Goal: Task Accomplishment & Management: Complete application form

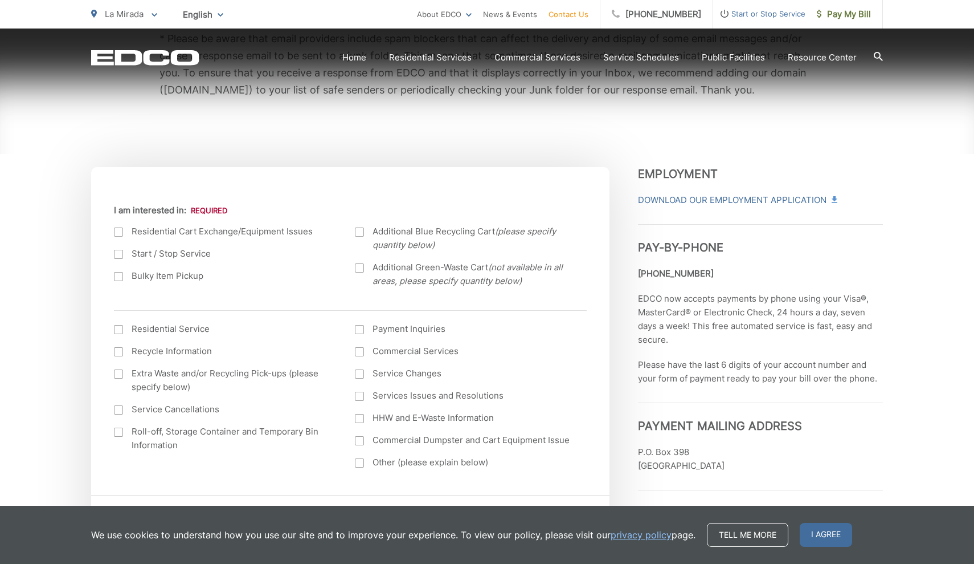
scroll to position [312, 0]
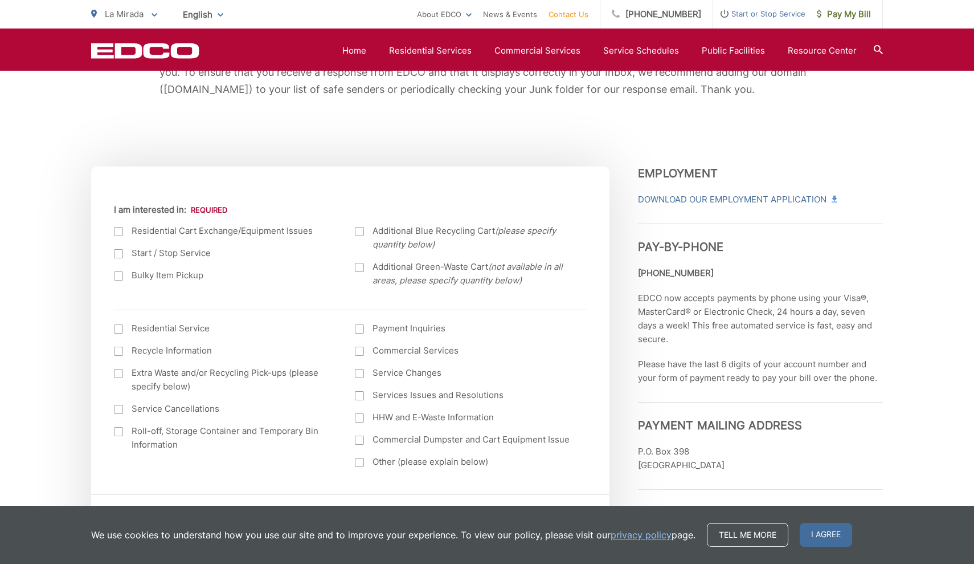
click at [436, 42] on section "Home Residential Services Curbside Pickup Recycling Organic Recycling Trash Hou…" at bounding box center [541, 51] width 684 height 22
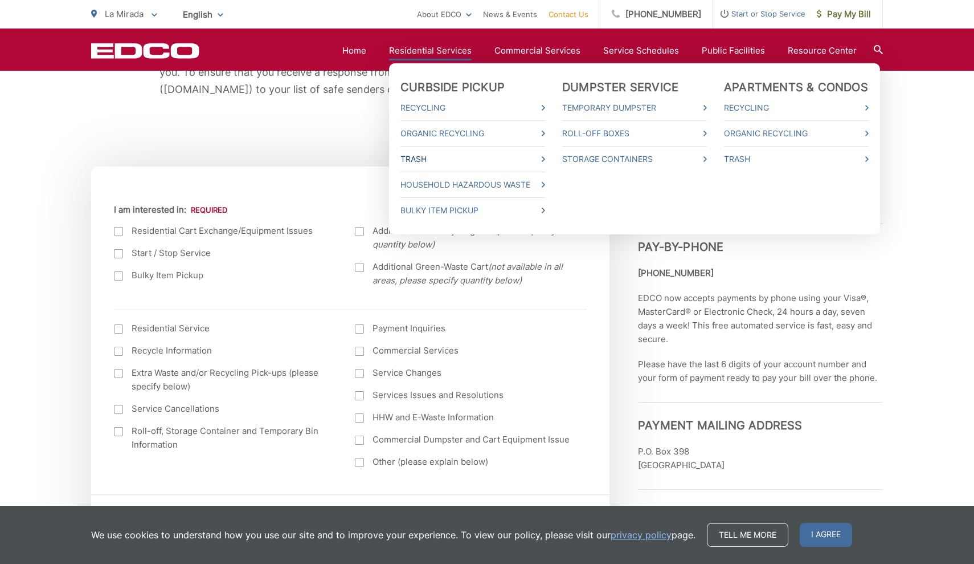
click at [450, 154] on link "Trash" at bounding box center [473, 159] width 145 height 14
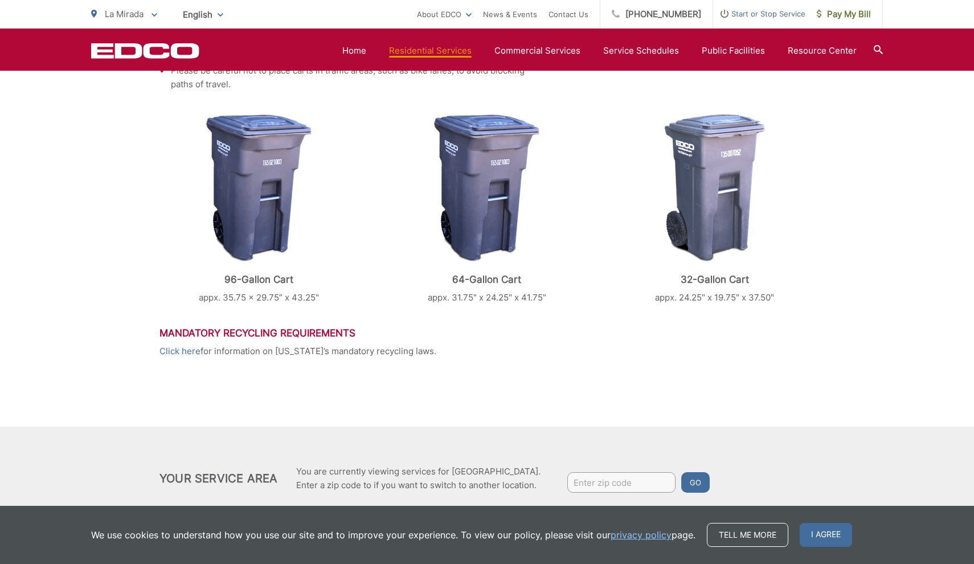
scroll to position [449, 0]
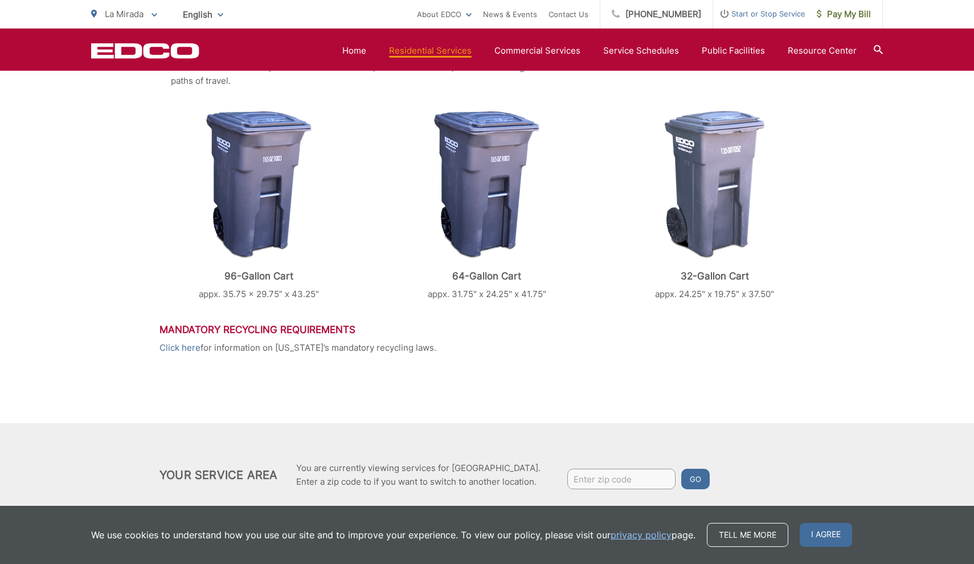
click at [593, 328] on h3 "Mandatory Recycling Requirements" at bounding box center [487, 329] width 655 height 11
click at [839, 527] on span "I agree" at bounding box center [826, 535] width 52 height 24
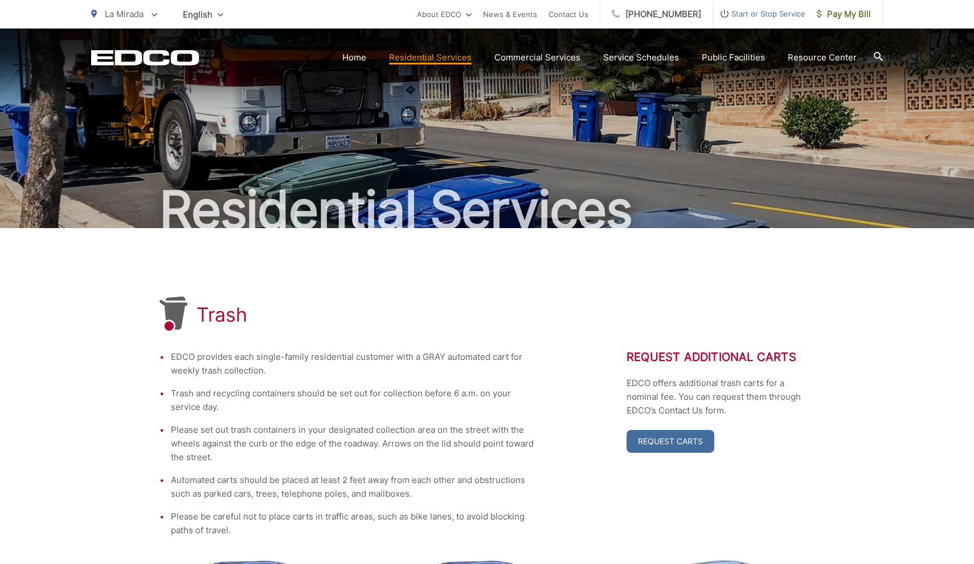
scroll to position [0, 0]
click at [750, 21] on li "Start or Stop Service" at bounding box center [759, 14] width 92 height 28
click at [750, 11] on span "Start or Stop Service" at bounding box center [759, 14] width 92 height 14
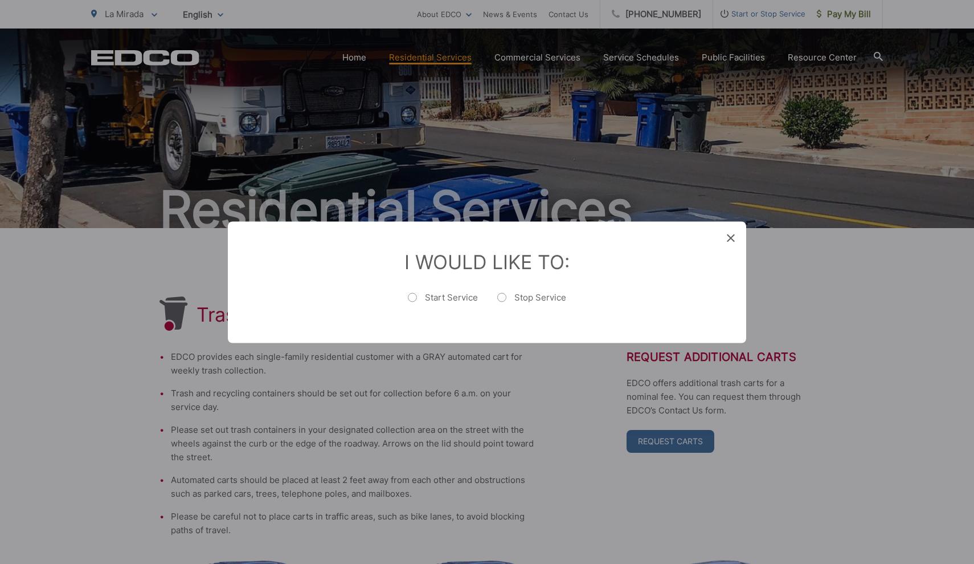
click at [456, 302] on label "Start Service" at bounding box center [443, 302] width 70 height 23
radio input "true"
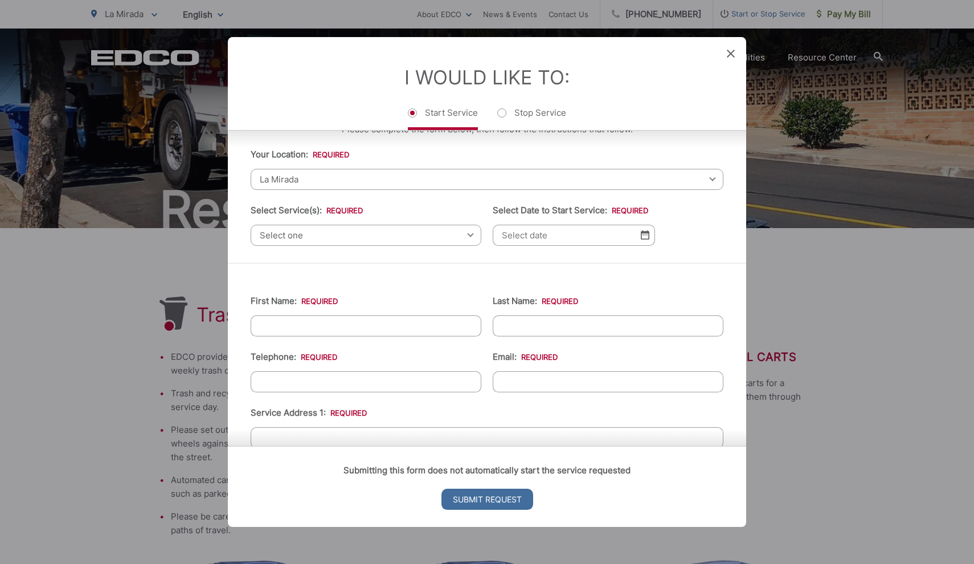
scroll to position [29, 0]
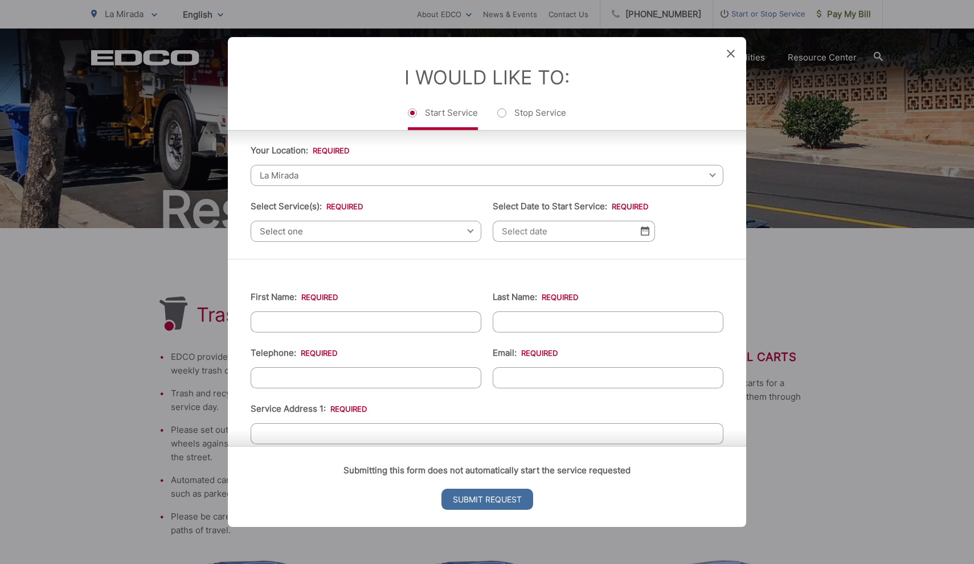
click at [378, 227] on span "Select one" at bounding box center [366, 231] width 231 height 21
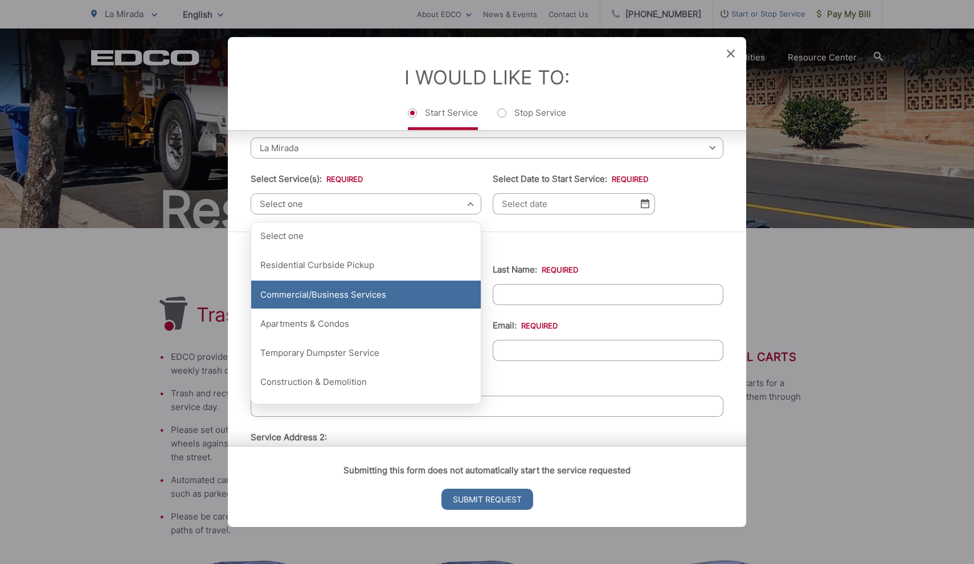
scroll to position [61, 0]
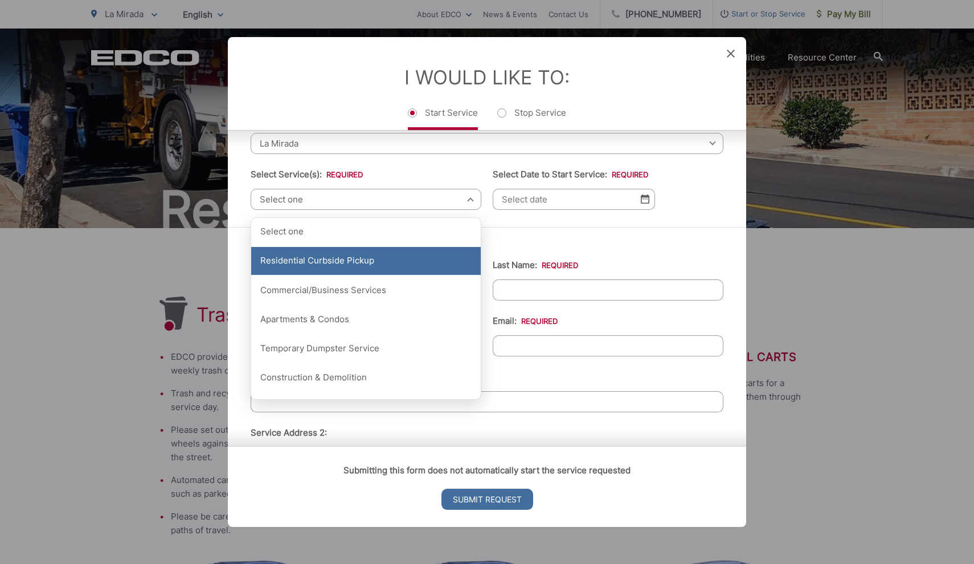
click at [358, 266] on div "Residential Curbside Pickup" at bounding box center [366, 261] width 230 height 28
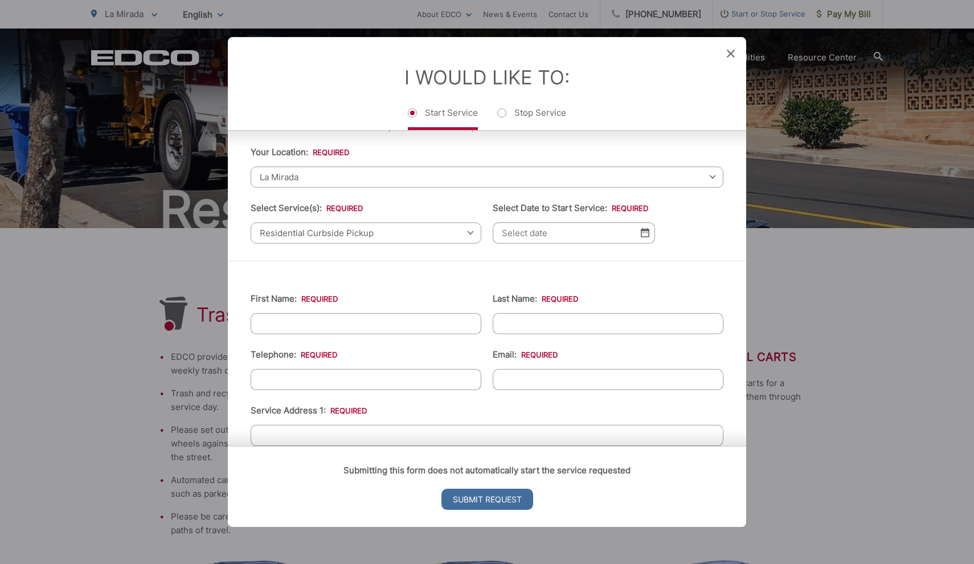
scroll to position [27, 0]
click at [646, 238] on img at bounding box center [645, 233] width 9 height 10
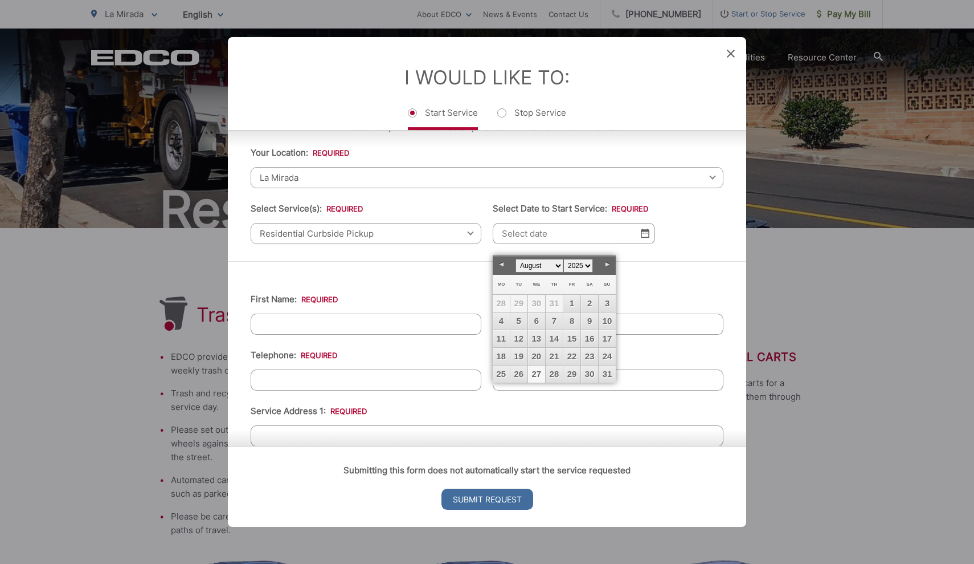
click at [542, 374] on link "27" at bounding box center [536, 373] width 17 height 17
type input "08/27/2025"
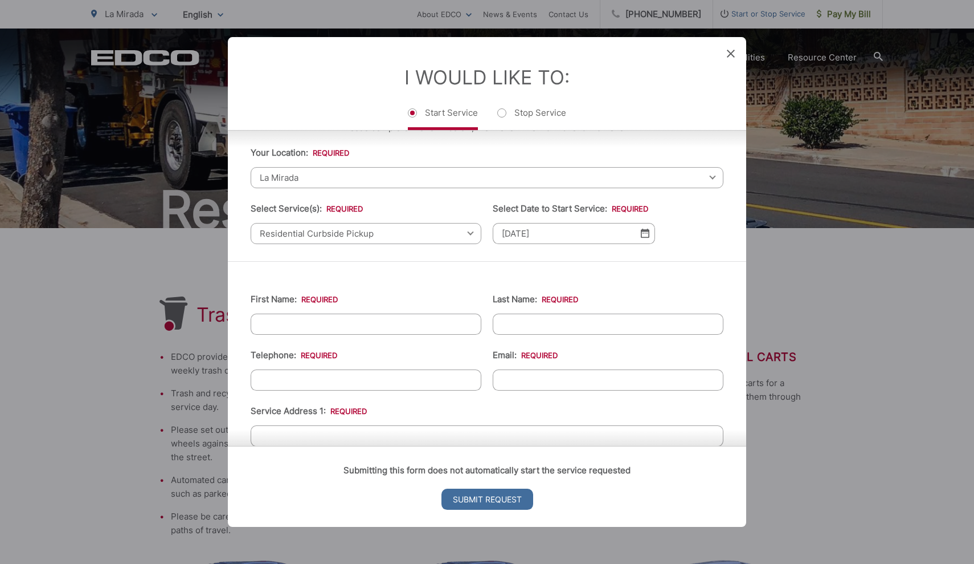
click at [652, 236] on input "08/27/2025" at bounding box center [574, 233] width 162 height 21
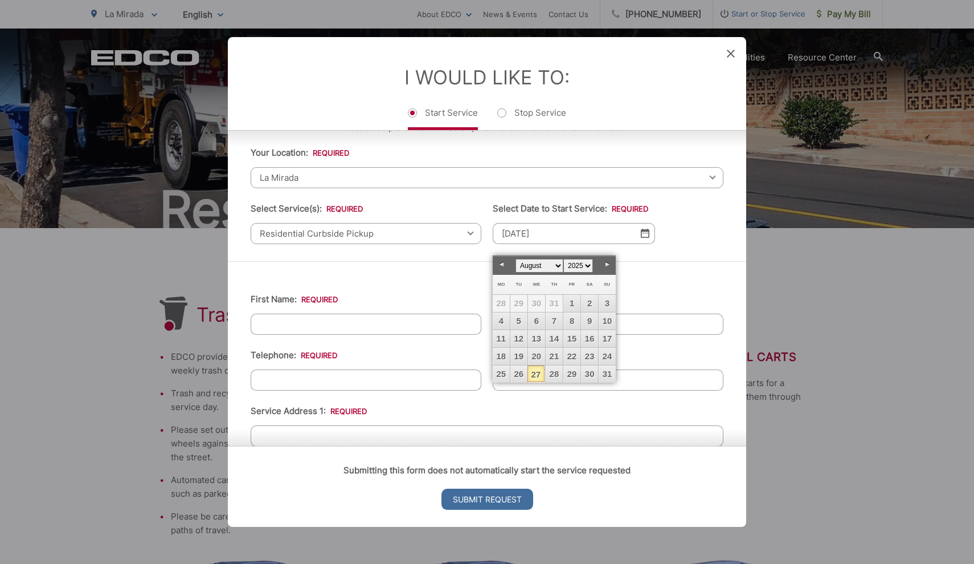
click at [542, 371] on link "27" at bounding box center [536, 373] width 17 height 17
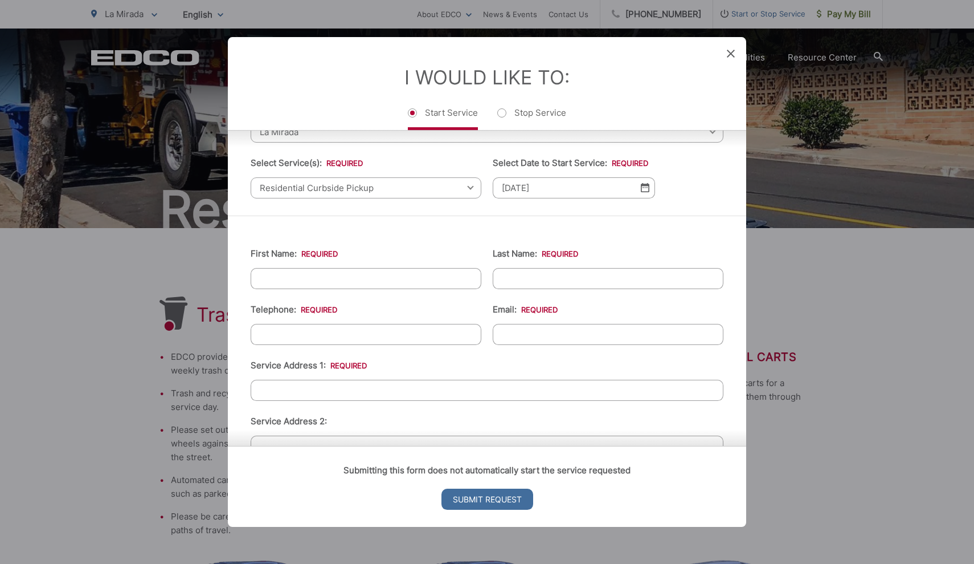
scroll to position [79, 0]
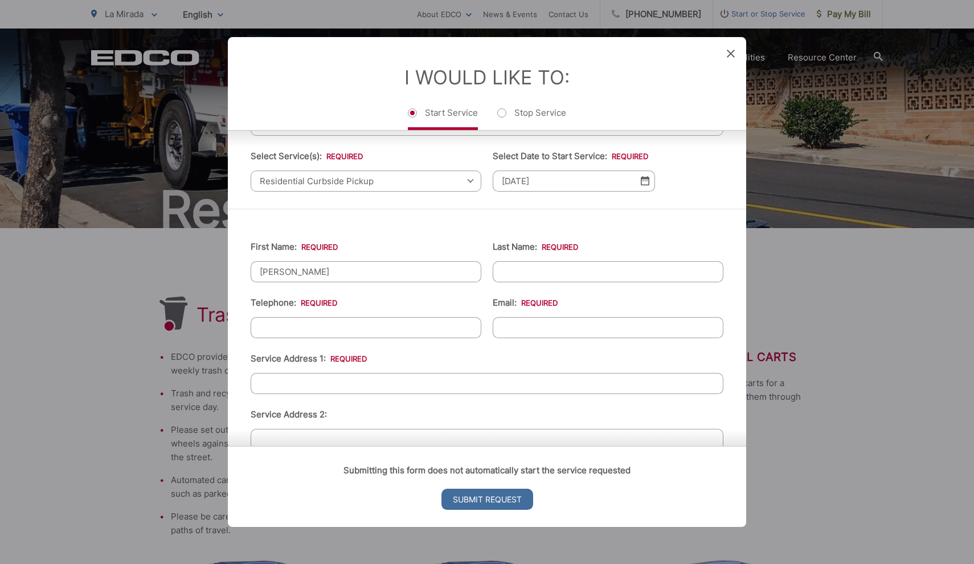
type input "Melissa"
type input "Maloata"
type input "(909) 697-6937"
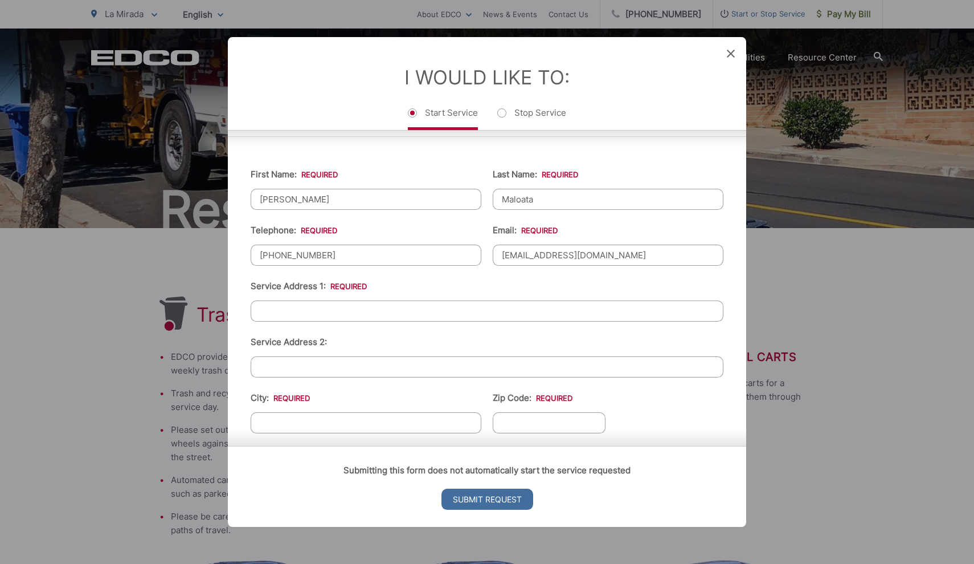
scroll to position [159, 0]
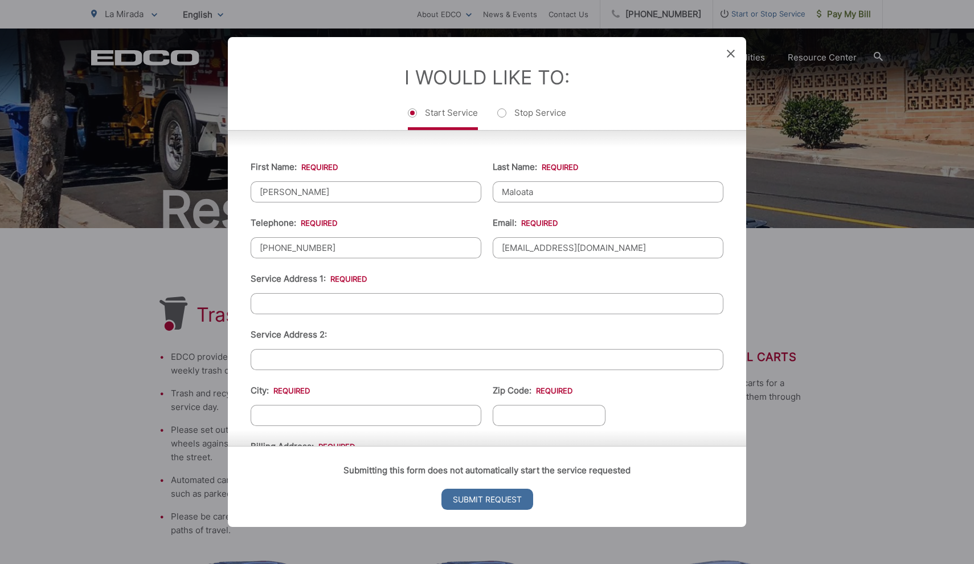
type input "msds_sydney_22@yahoo.com"
type input "12119 Los Coyotes Ave"
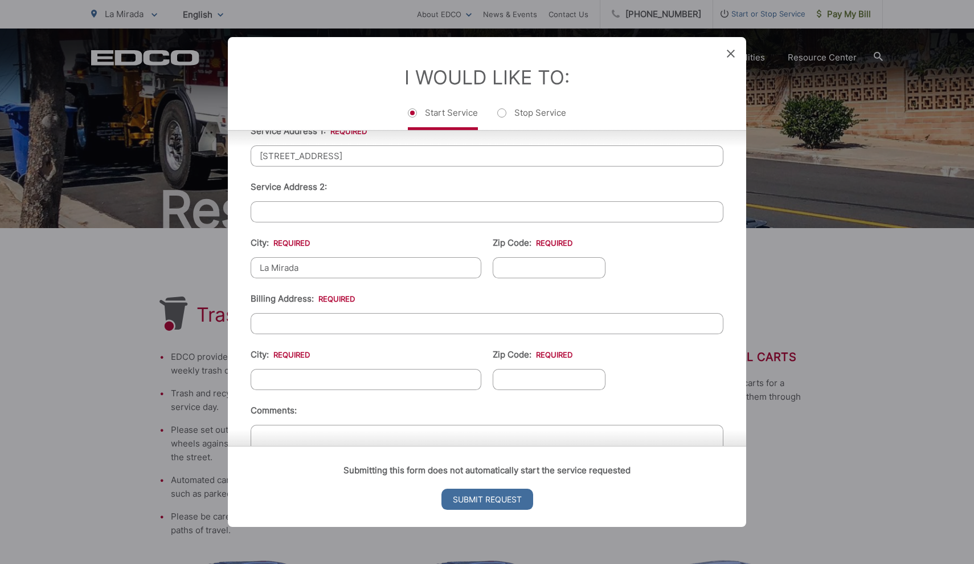
scroll to position [327, 0]
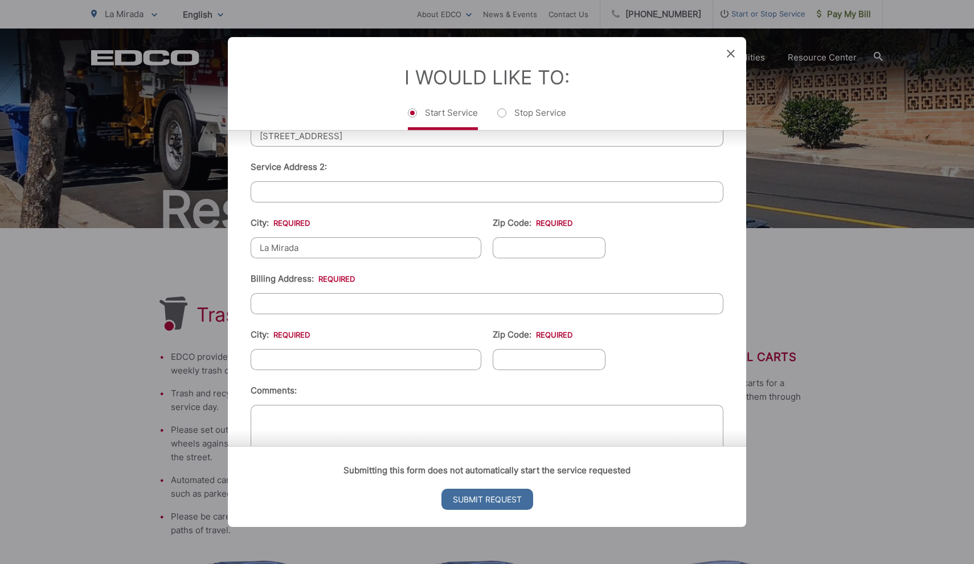
type input "La Mirada"
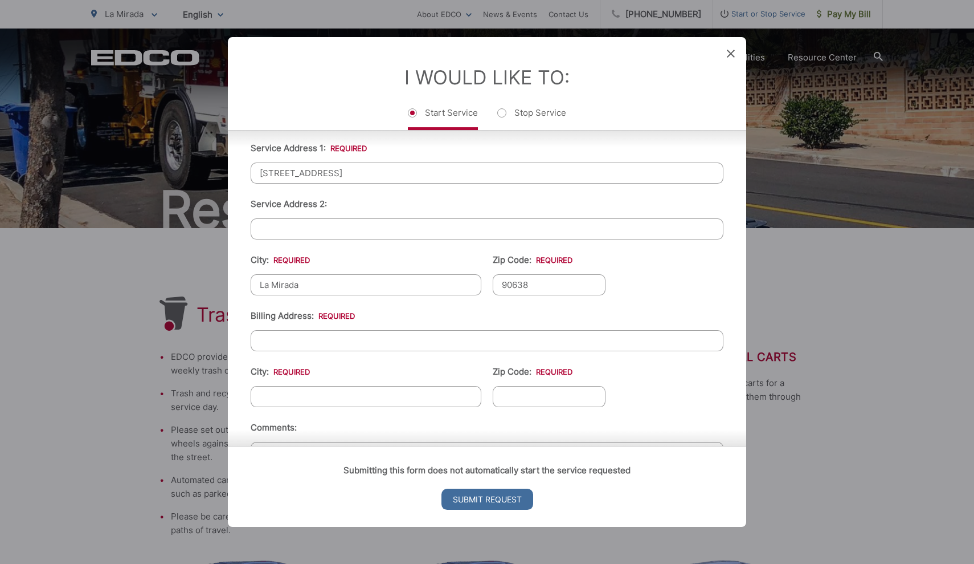
scroll to position [291, 0]
type input "90638"
click at [326, 182] on input "12119 Los Coyotes Ave" at bounding box center [487, 171] width 473 height 21
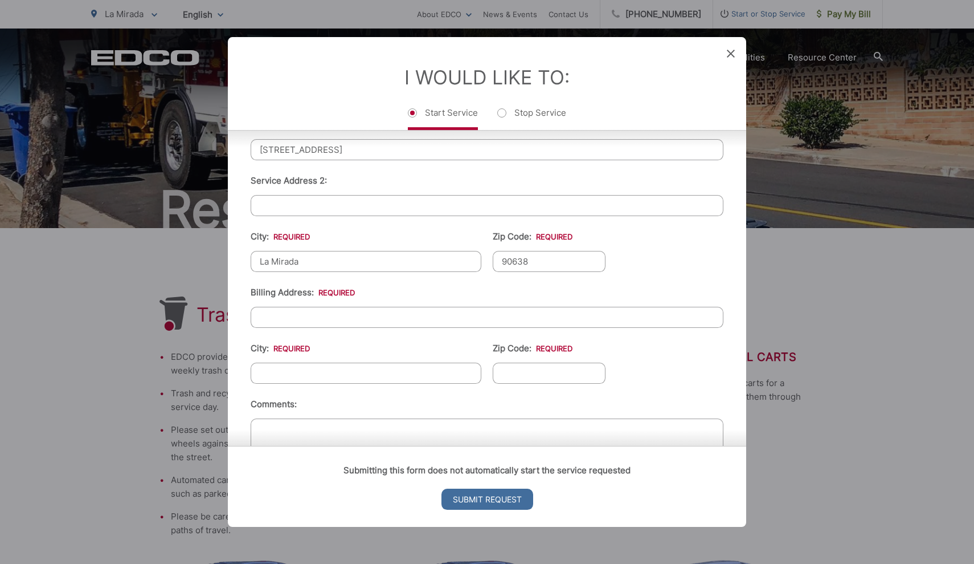
scroll to position [333, 0]
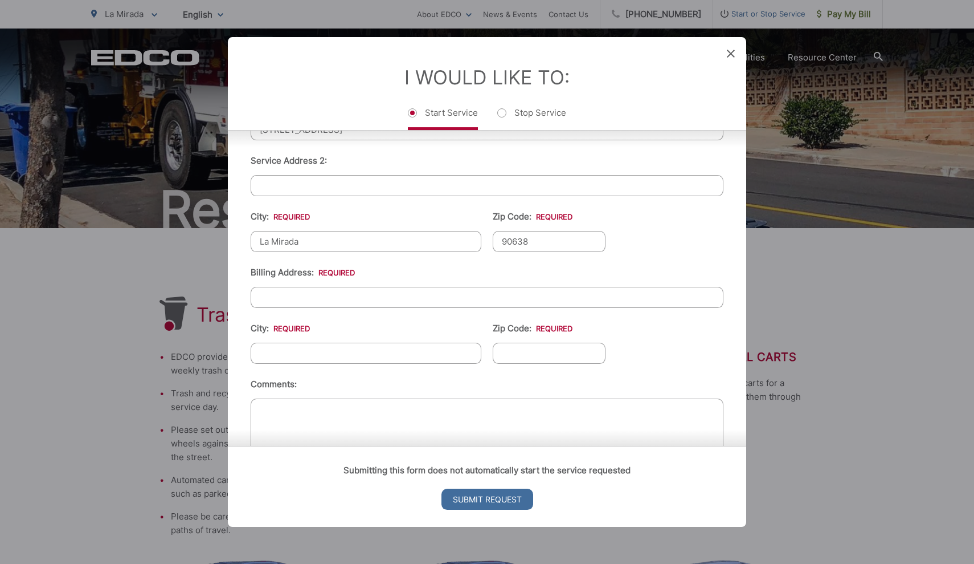
paste input "12119 Los Coyotes Ave"
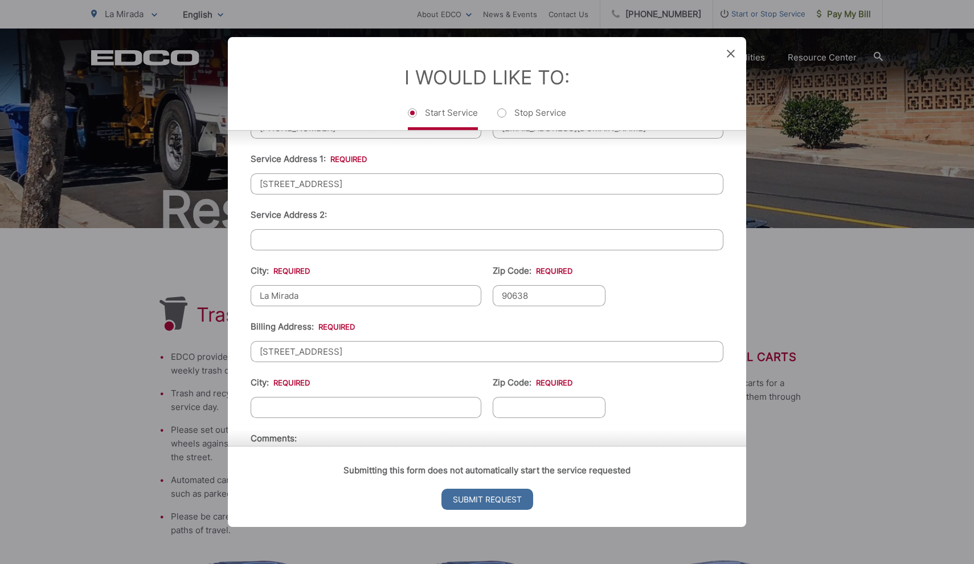
scroll to position [309, 0]
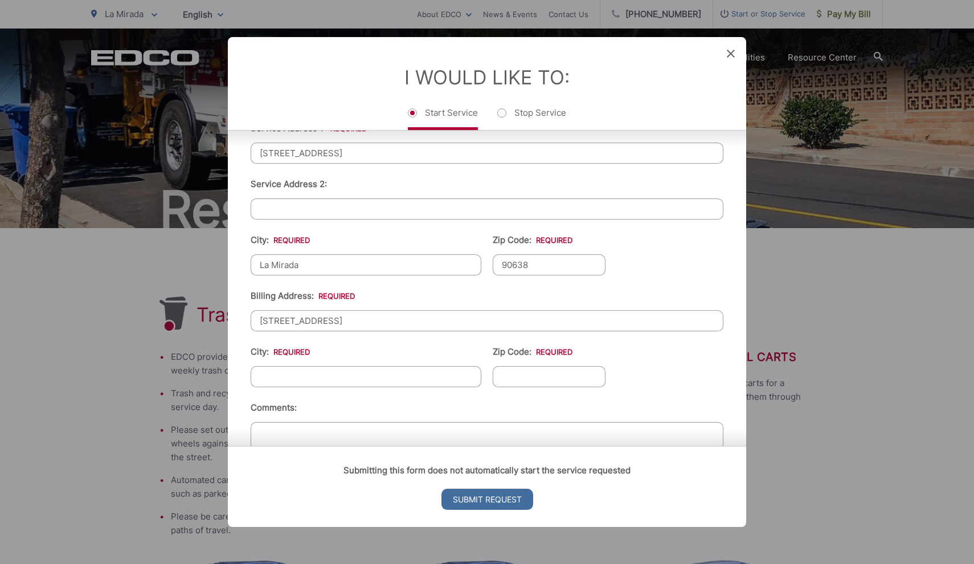
type input "12119 Los Coyotes Ave"
type input "La Mirada"
type input "90638"
click at [673, 368] on ul "First Name: * Melissa Last Name: * Maloata Telephone: * (909) 697-6937 Email: *…" at bounding box center [487, 245] width 473 height 498
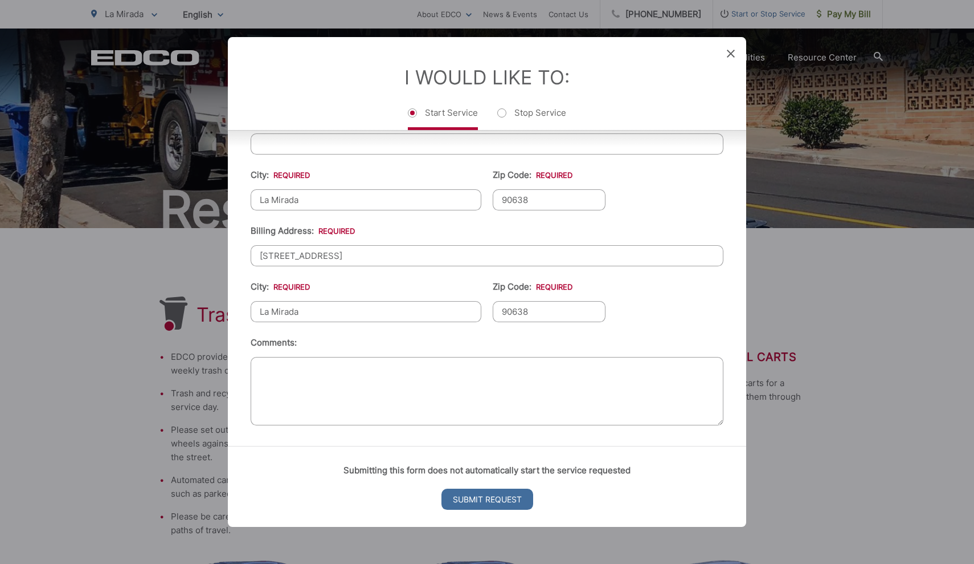
scroll to position [383, 0]
click at [497, 499] on input "Submit Request" at bounding box center [488, 498] width 92 height 21
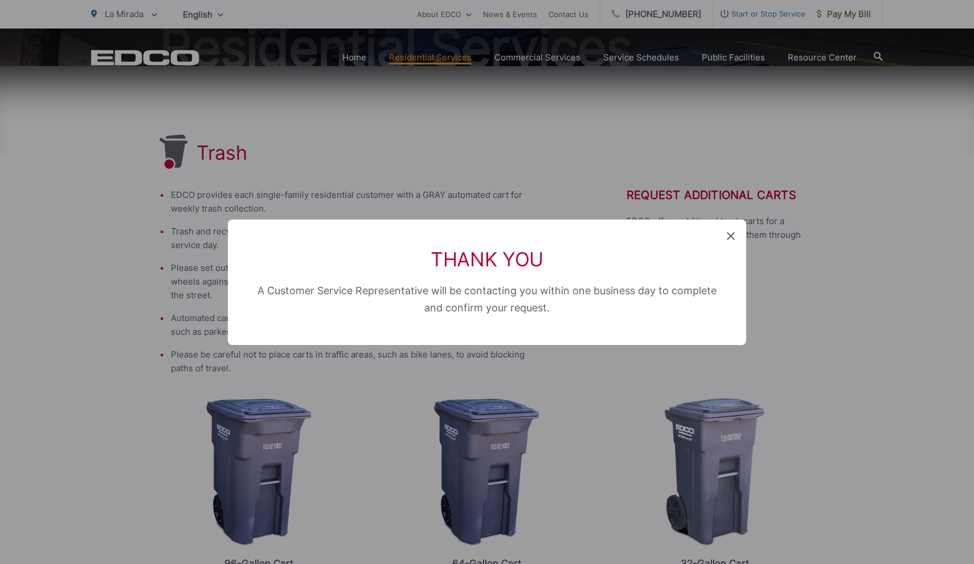
scroll to position [11, 5]
click at [731, 236] on icon at bounding box center [731, 236] width 8 height 8
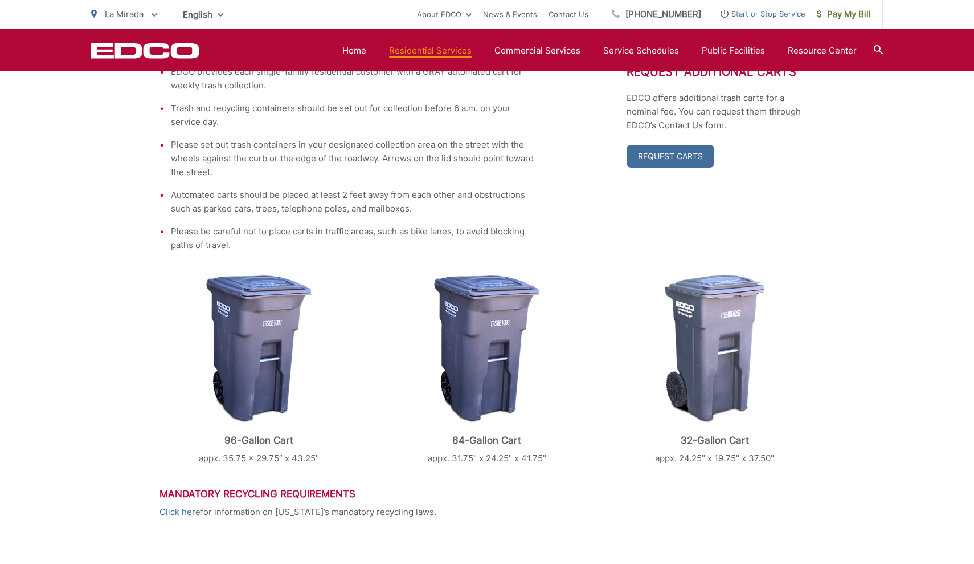
scroll to position [259, 0]
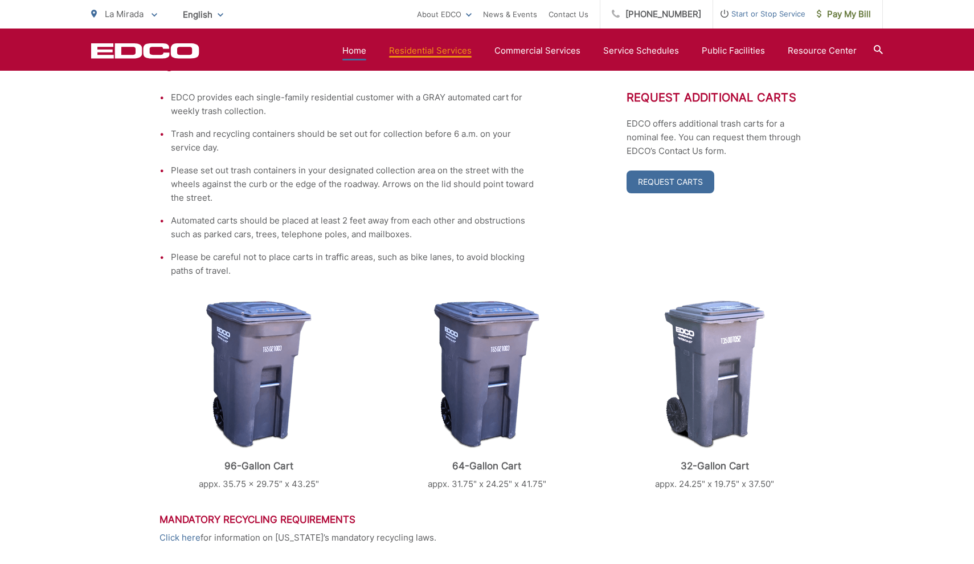
click at [353, 49] on link "Home" at bounding box center [354, 51] width 24 height 14
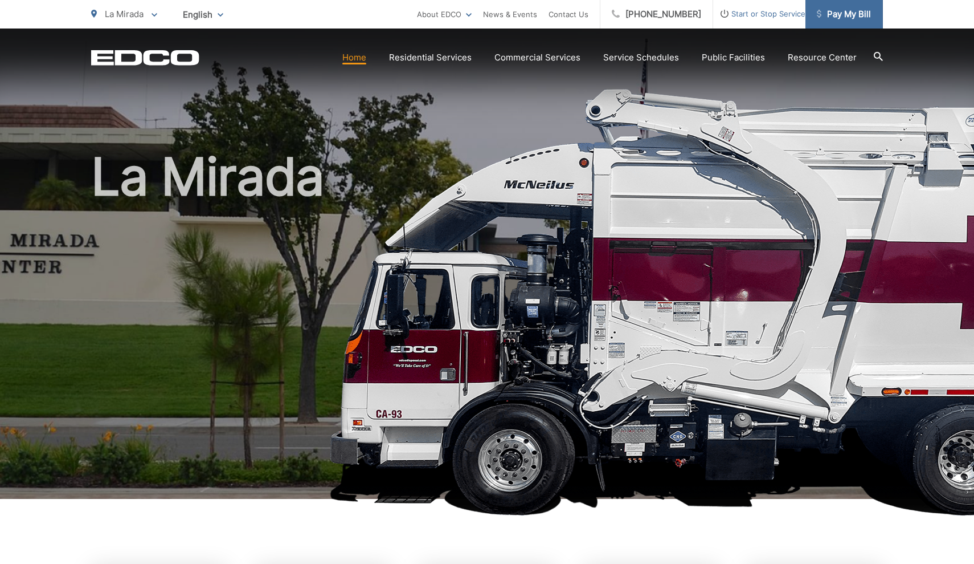
click at [854, 17] on span "Pay My Bill" at bounding box center [844, 14] width 54 height 14
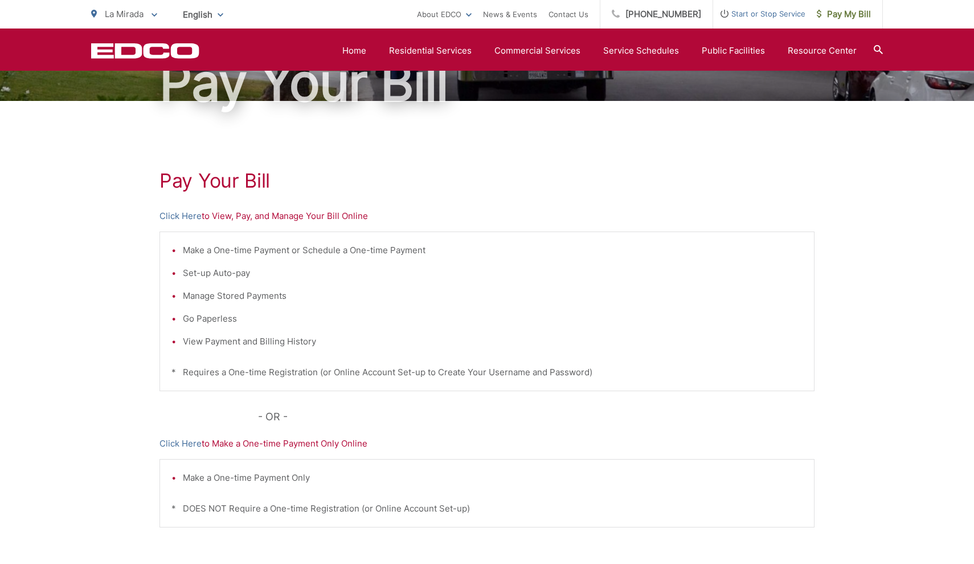
scroll to position [65, 0]
